Goal: Task Accomplishment & Management: Use online tool/utility

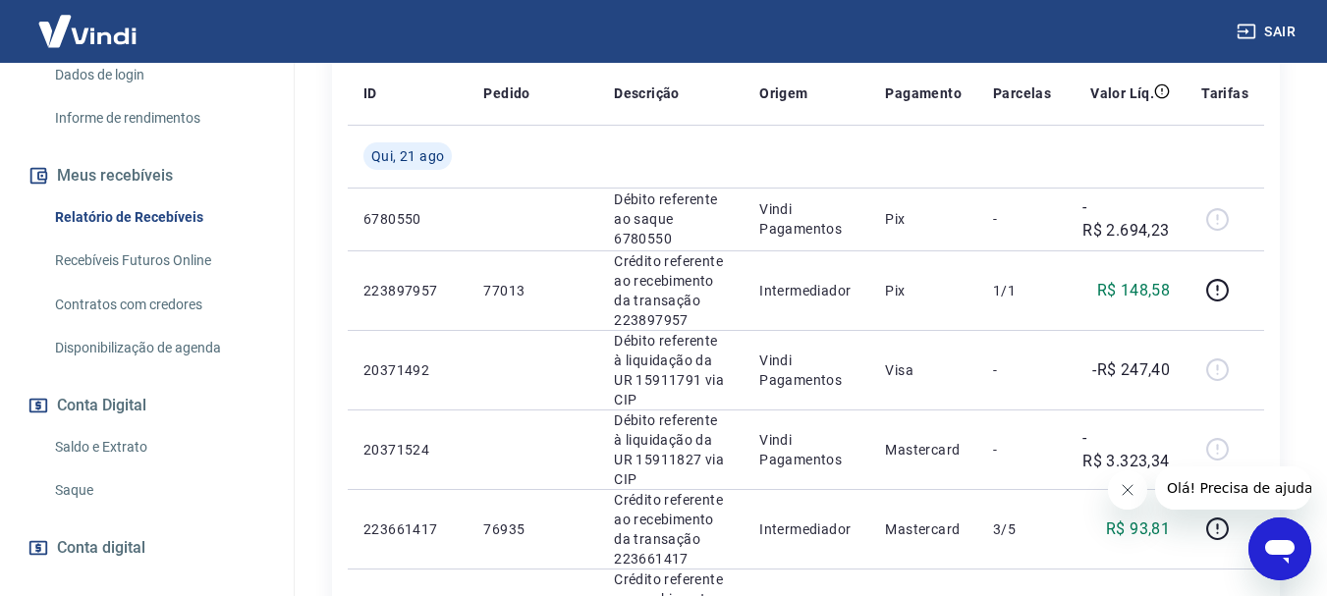
scroll to position [393, 0]
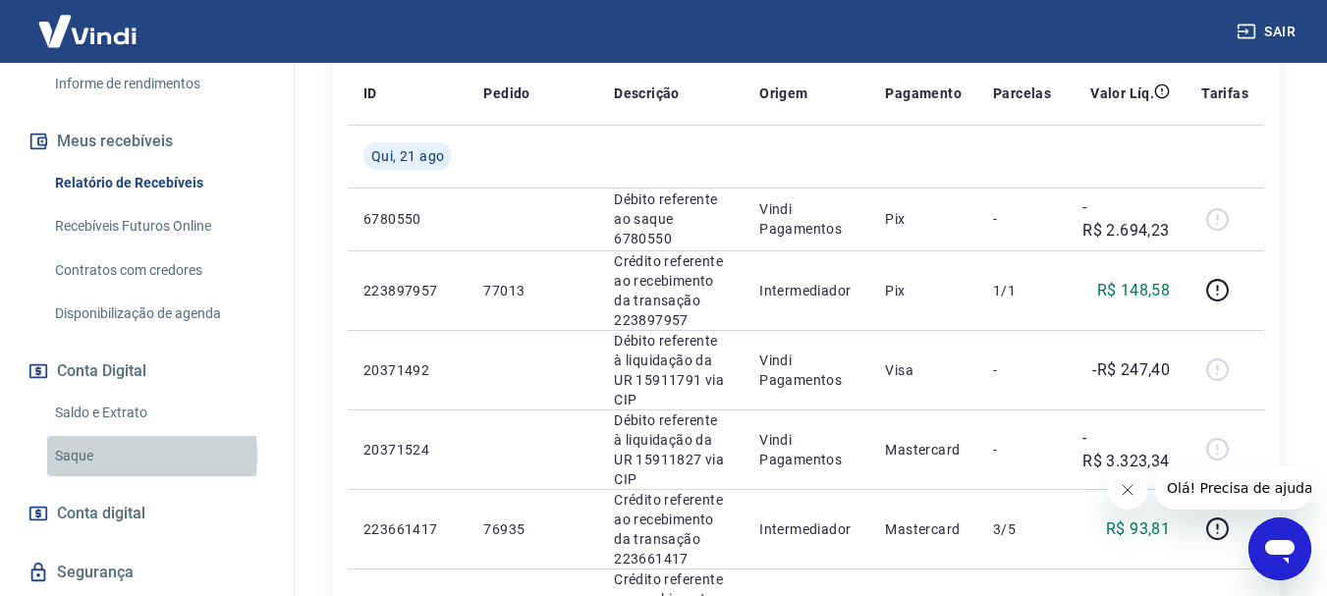
click at [94, 456] on link "Saque" at bounding box center [158, 456] width 223 height 40
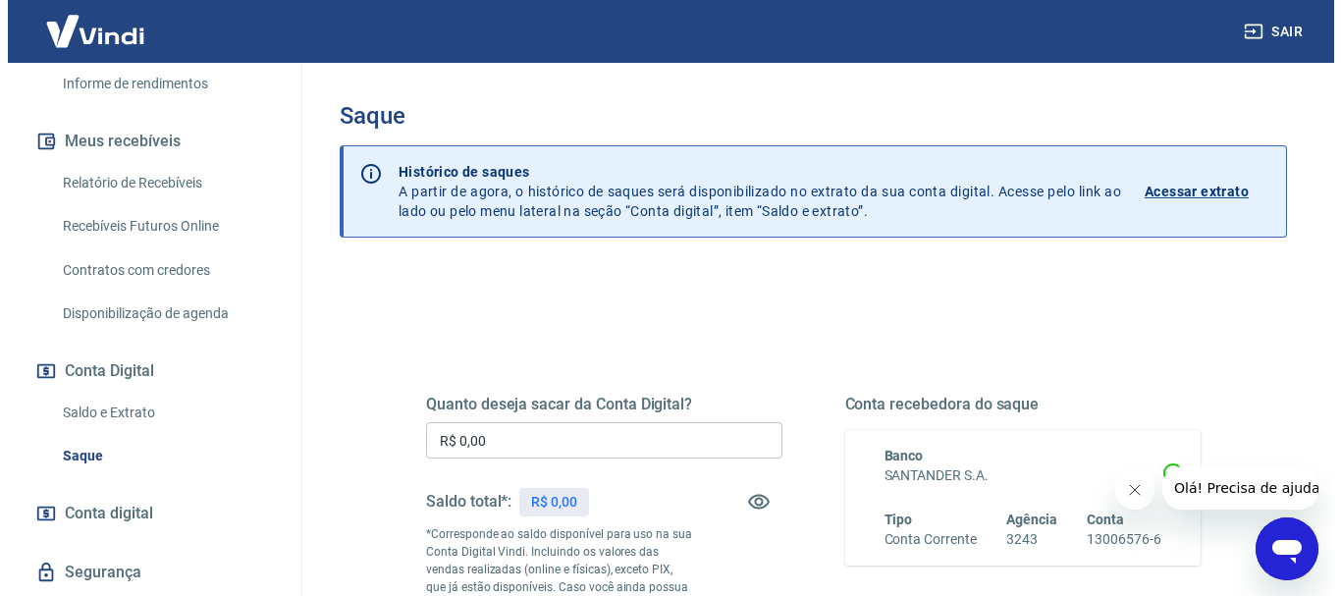
scroll to position [196, 0]
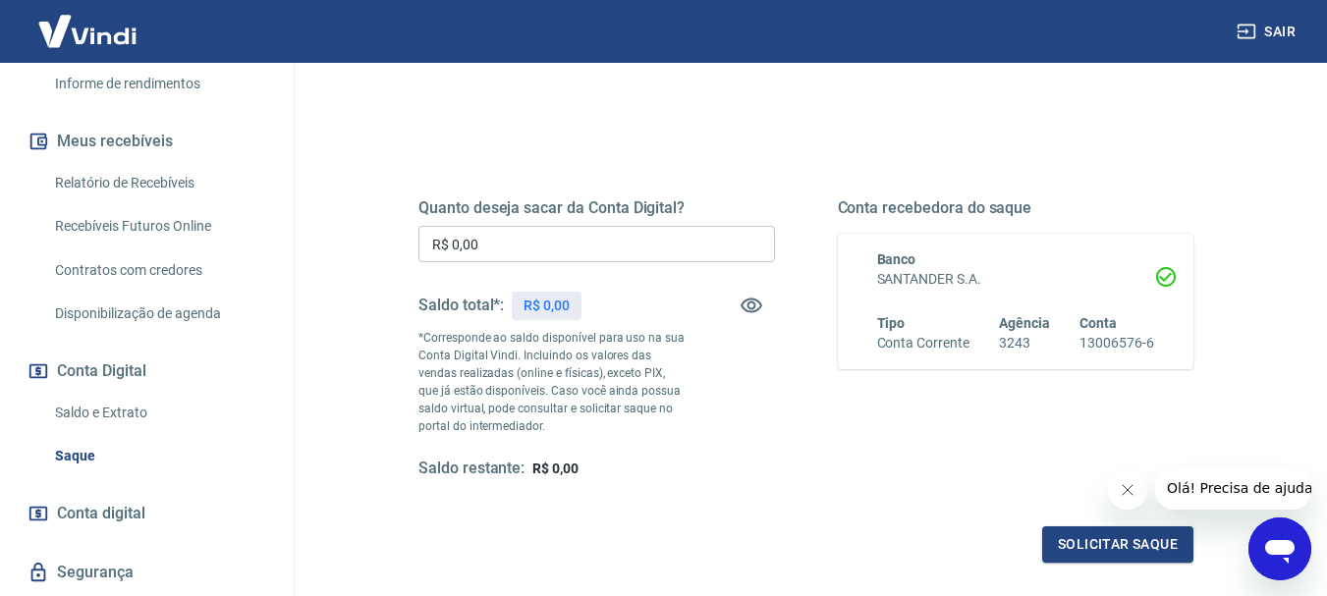
click at [649, 244] on input "R$ 0,00" at bounding box center [596, 244] width 356 height 36
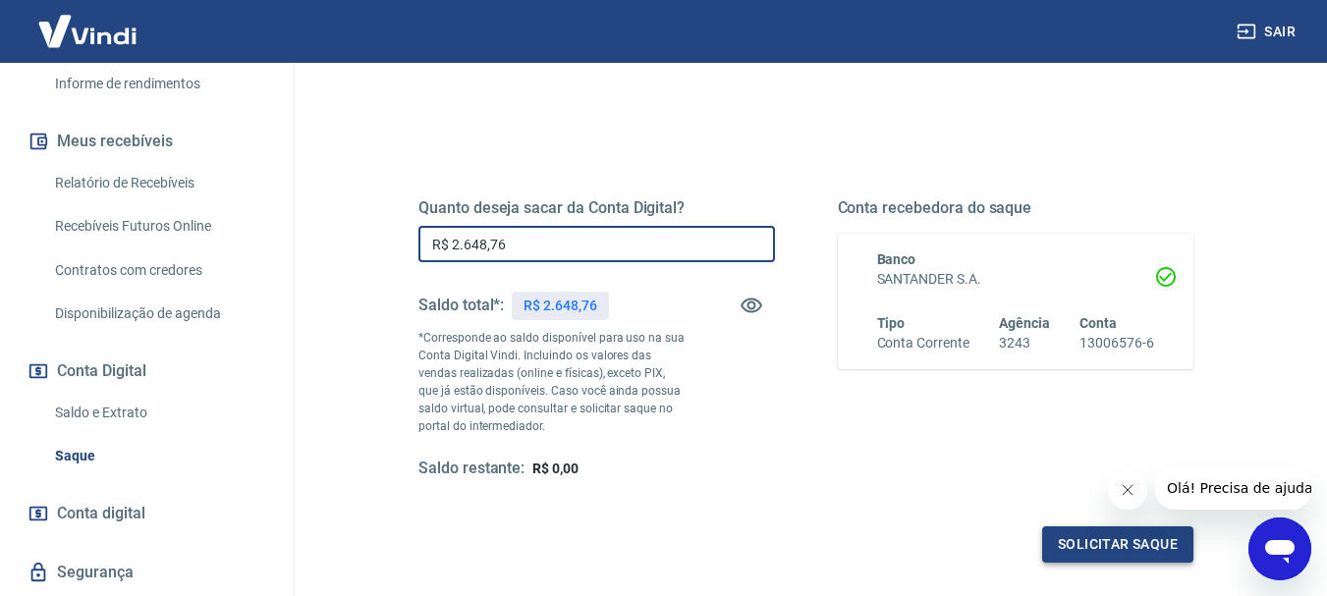
type input "R$ 2.648,76"
click at [1121, 560] on button "Solicitar saque" at bounding box center [1117, 544] width 151 height 36
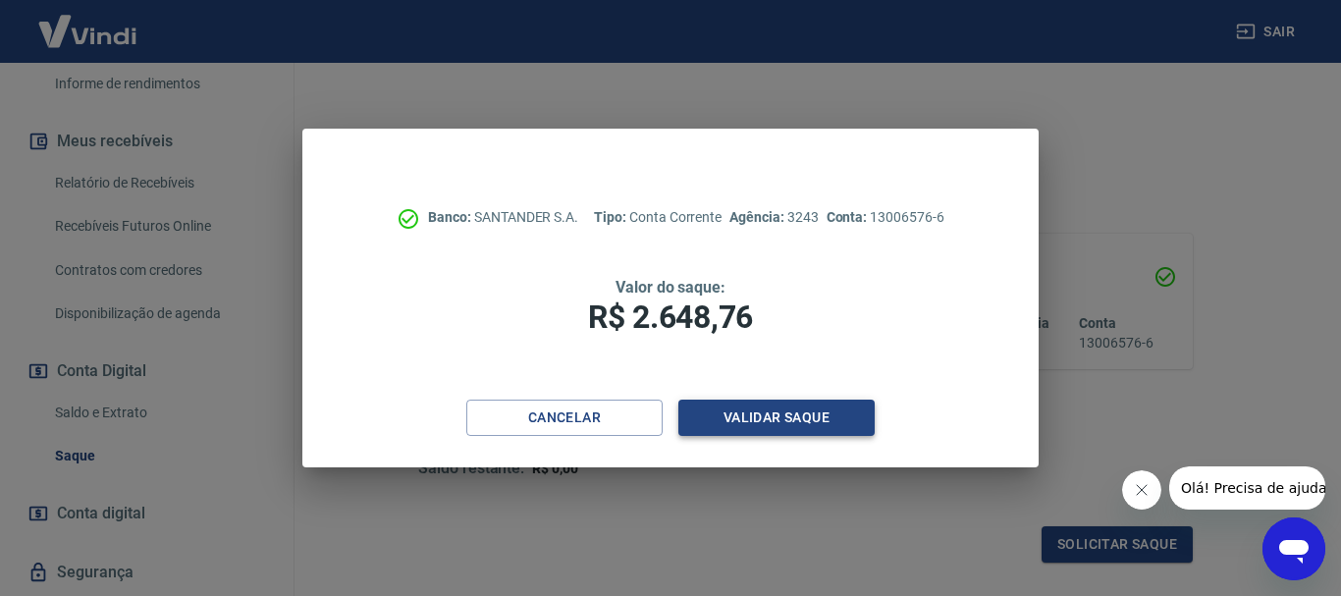
click at [767, 410] on button "Validar saque" at bounding box center [777, 418] width 196 height 36
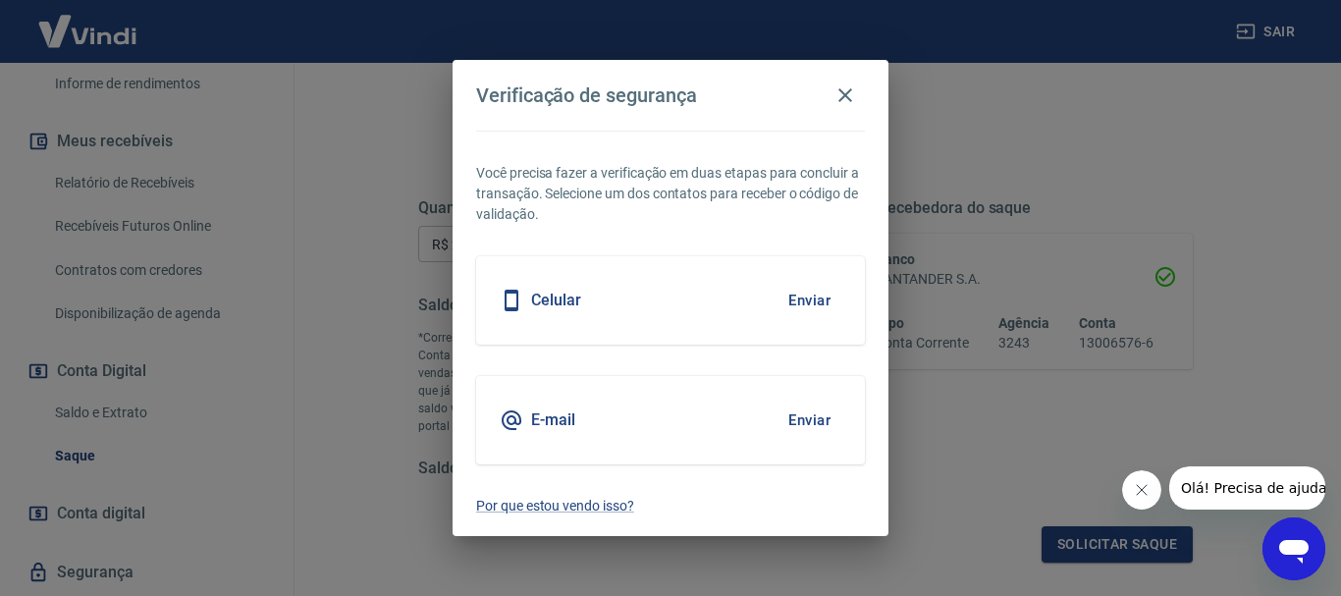
click at [814, 293] on button "Enviar" at bounding box center [810, 300] width 64 height 41
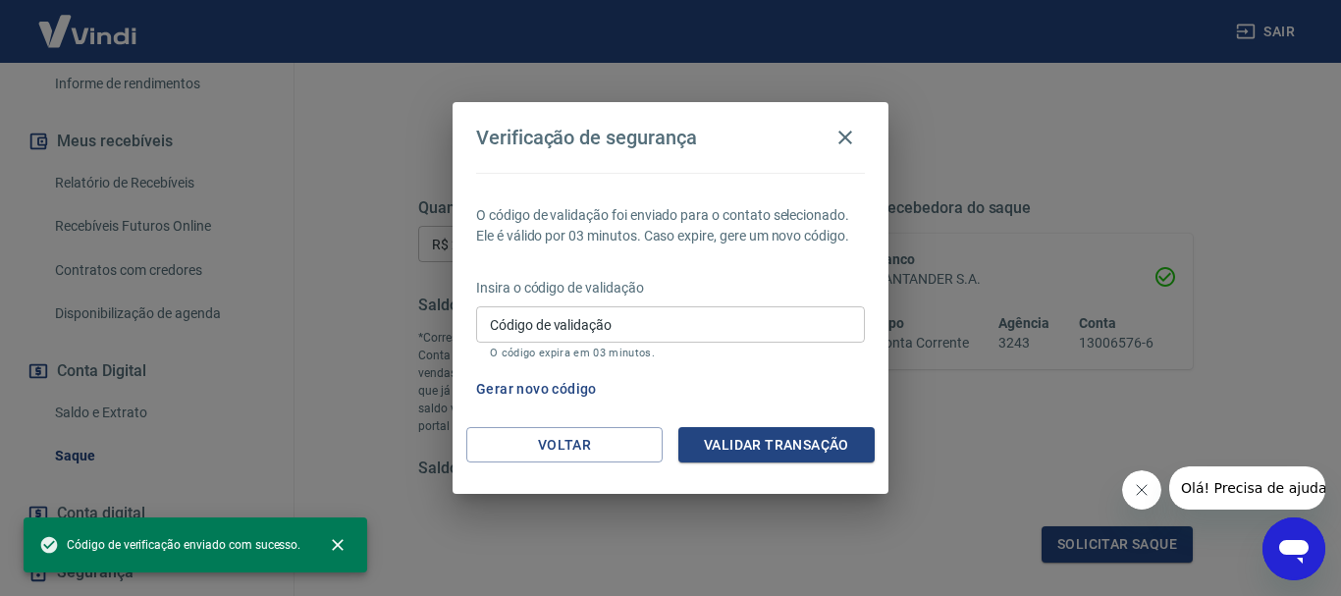
click at [629, 314] on input "Código de validação" at bounding box center [670, 324] width 389 height 36
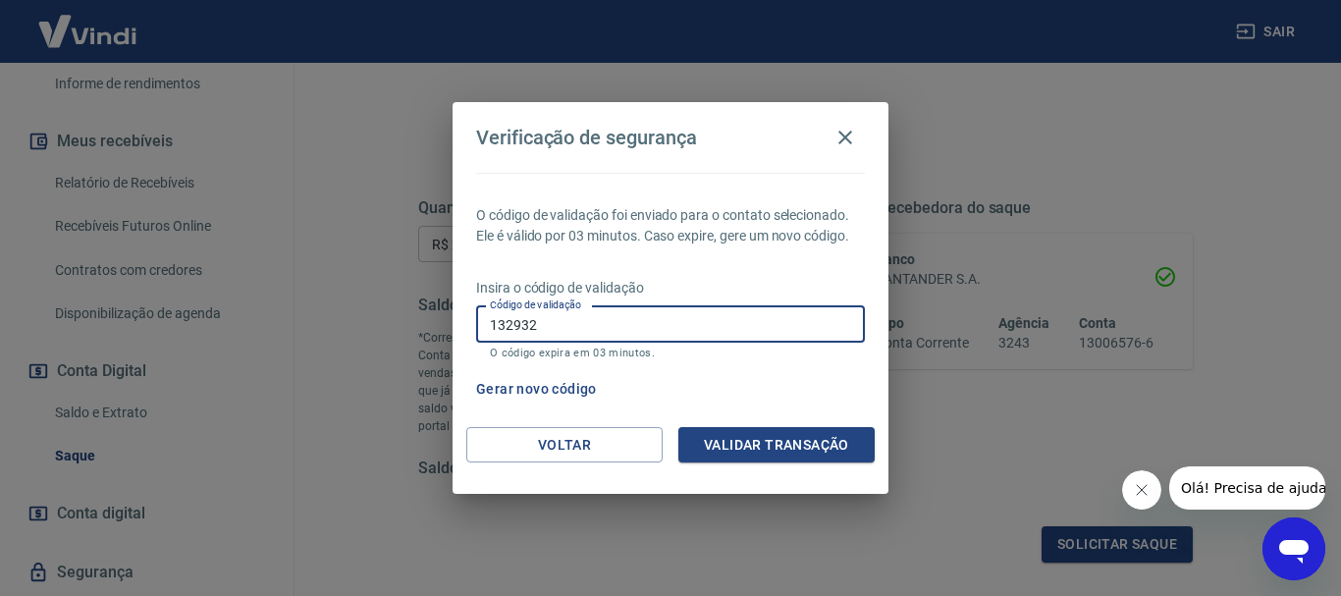
type input "132932"
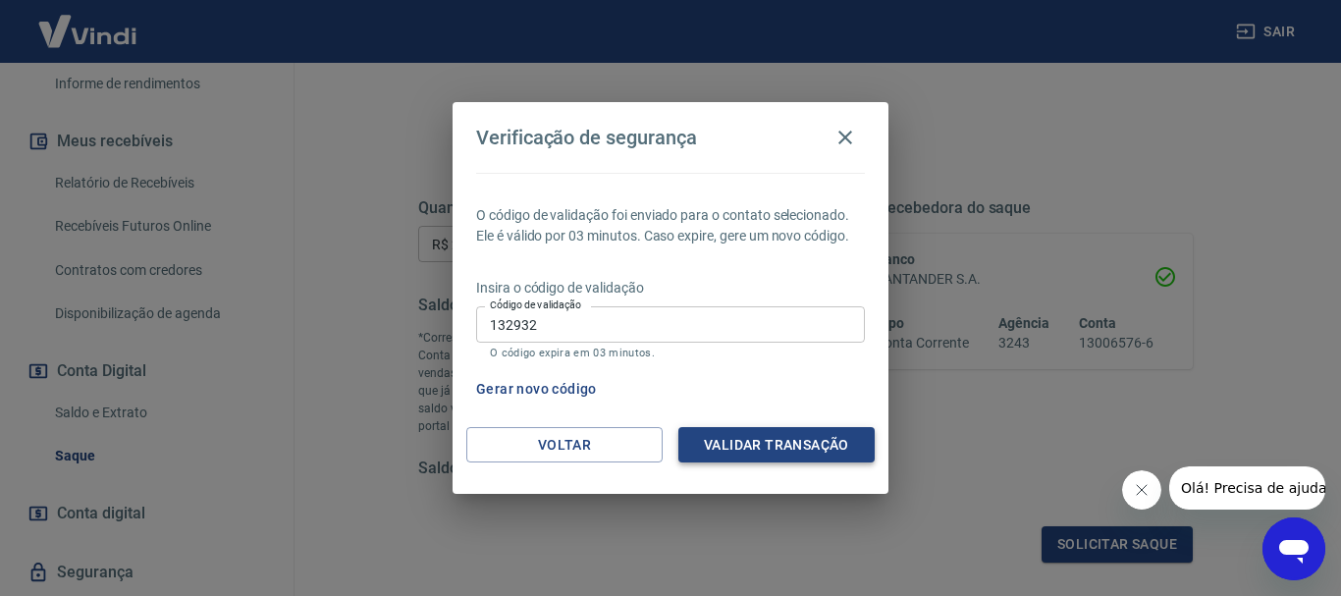
drag, startPoint x: 816, startPoint y: 432, endPoint x: 803, endPoint y: 447, distance: 19.5
click at [805, 445] on div "Verificação de segurança O código de validação foi enviado para o contato selec…" at bounding box center [671, 298] width 436 height 392
click at [803, 447] on button "Validar transação" at bounding box center [777, 445] width 196 height 36
